Goal: Use online tool/utility: Utilize a website feature to perform a specific function

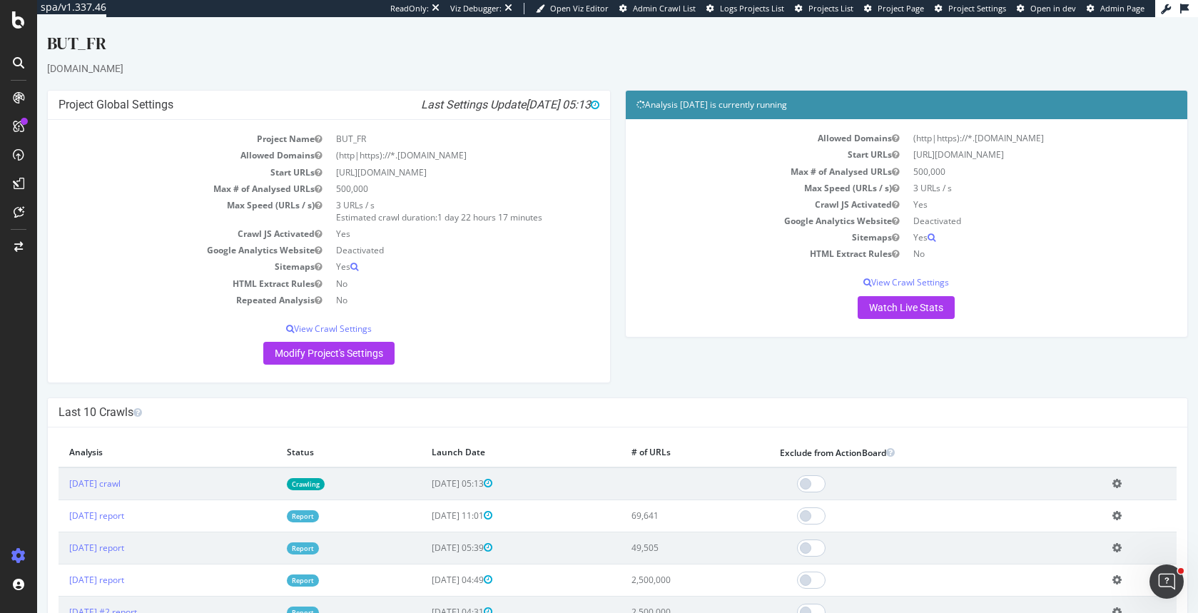
click at [914, 321] on div "Allowed Domains (http|https)://*.but.fr Start URLs https://www.but.fr/ Max # of…" at bounding box center [907, 227] width 562 height 217
click at [912, 310] on link "Watch Live Stats" at bounding box center [905, 307] width 97 height 23
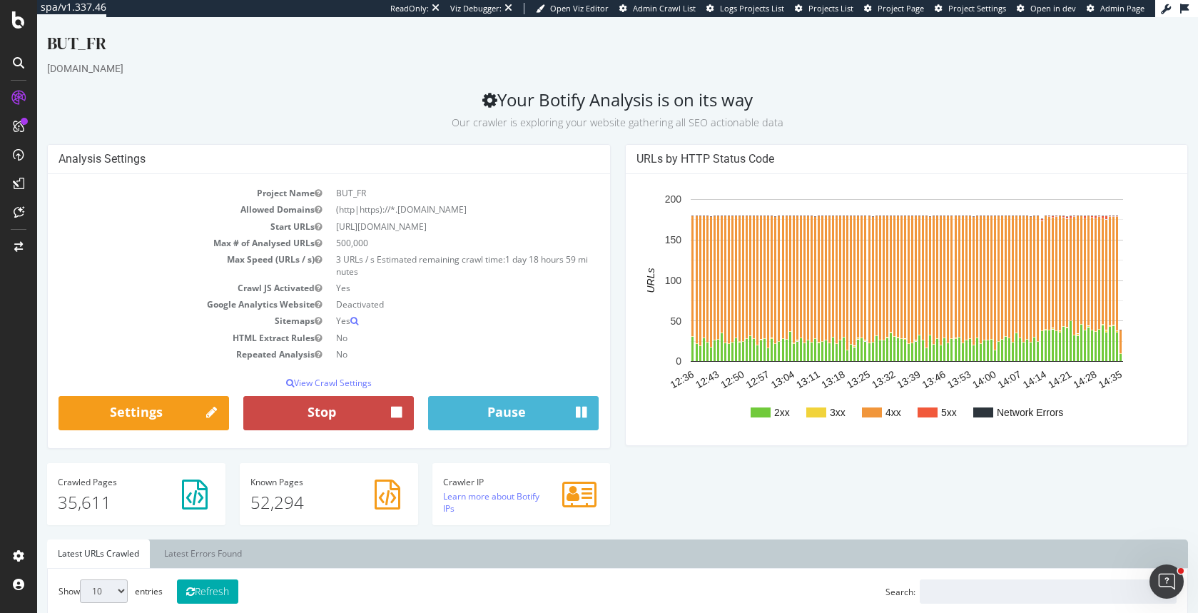
click at [380, 409] on button "Stop" at bounding box center [328, 413] width 170 height 34
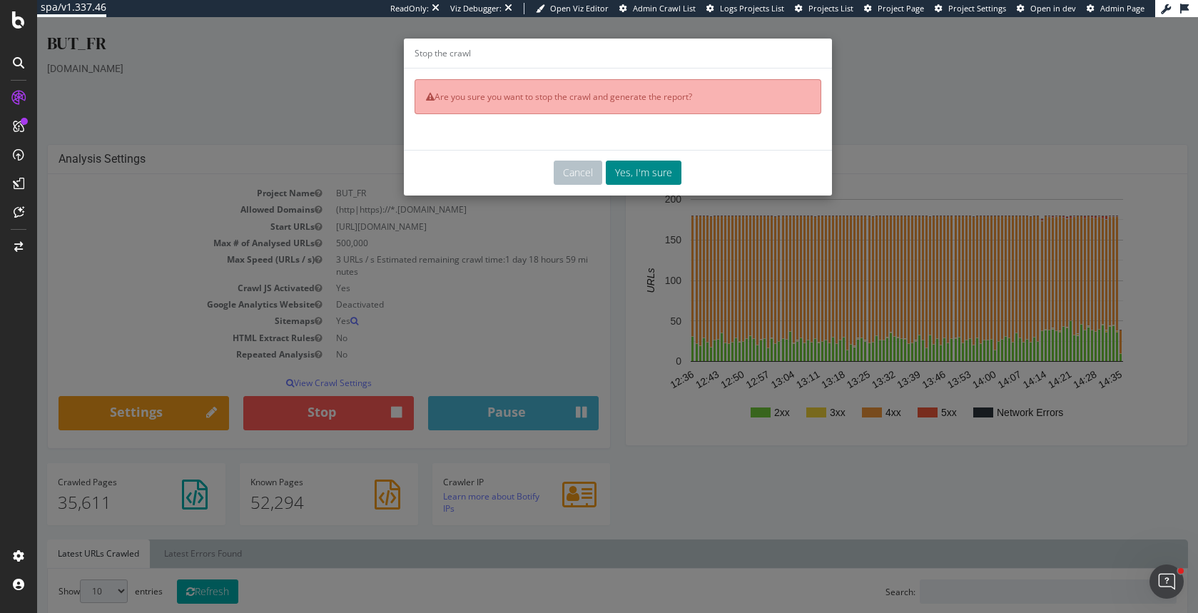
click at [656, 182] on button "Yes, I'm sure" at bounding box center [644, 172] width 76 height 24
